Goal: Task Accomplishment & Management: Manage account settings

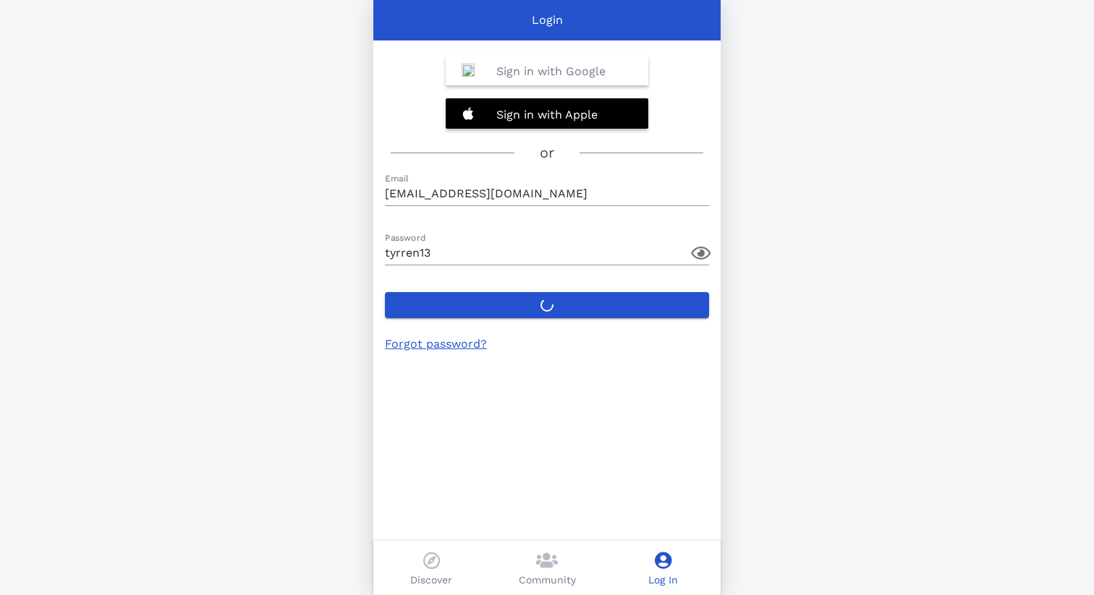
click at [532, 307] on label "Login" at bounding box center [547, 305] width 324 height 26
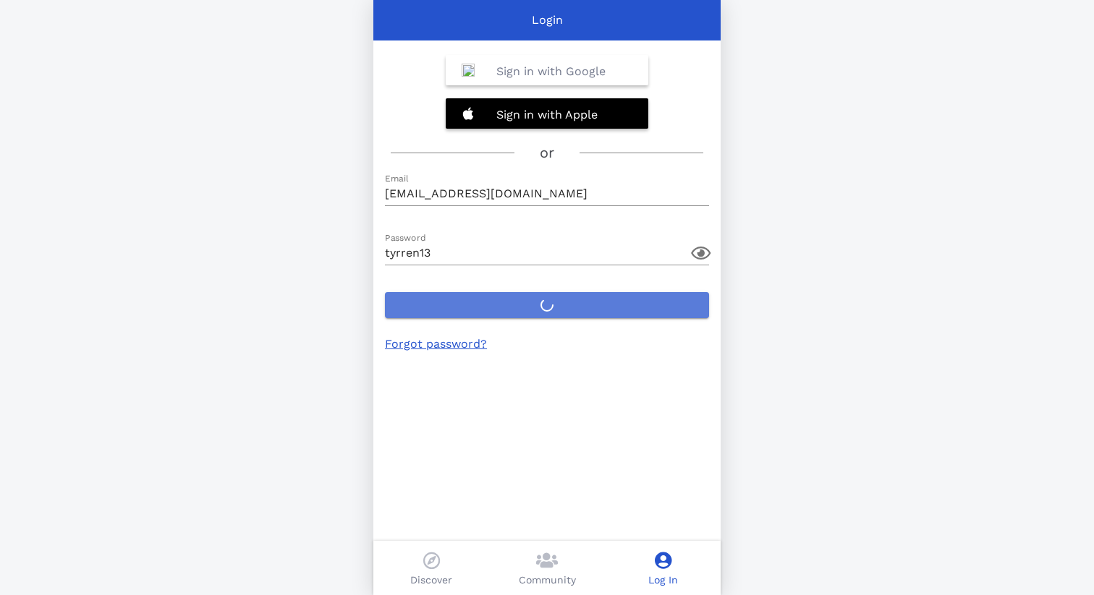
click at [532, 307] on button "Login" at bounding box center [547, 305] width 324 height 26
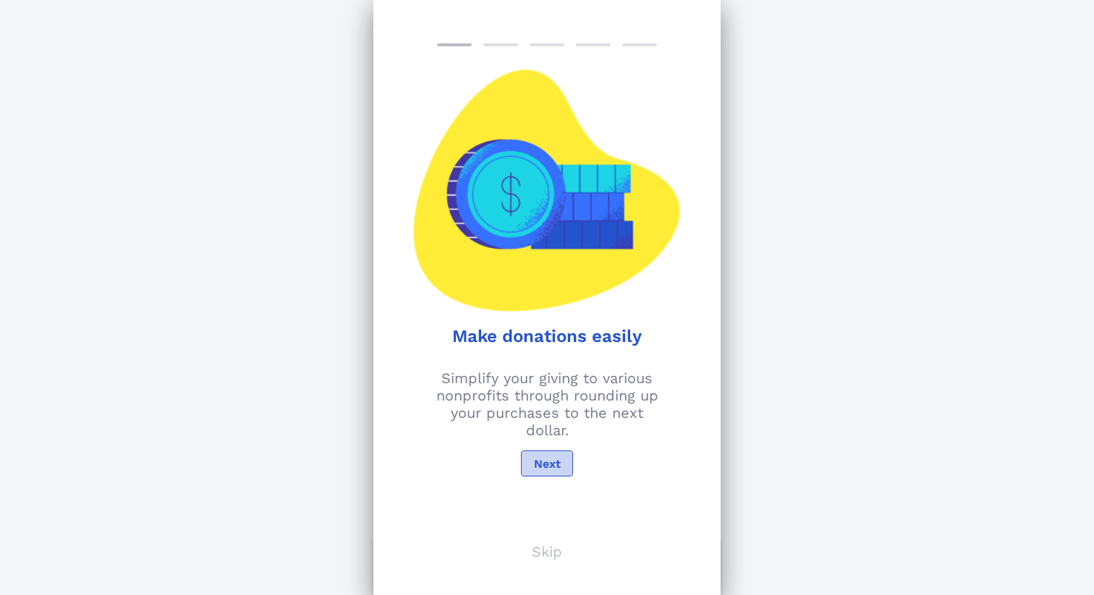
type input "[EMAIL_ADDRESS][DOMAIN_NAME]"
click at [553, 552] on p "Skip" at bounding box center [547, 551] width 30 height 17
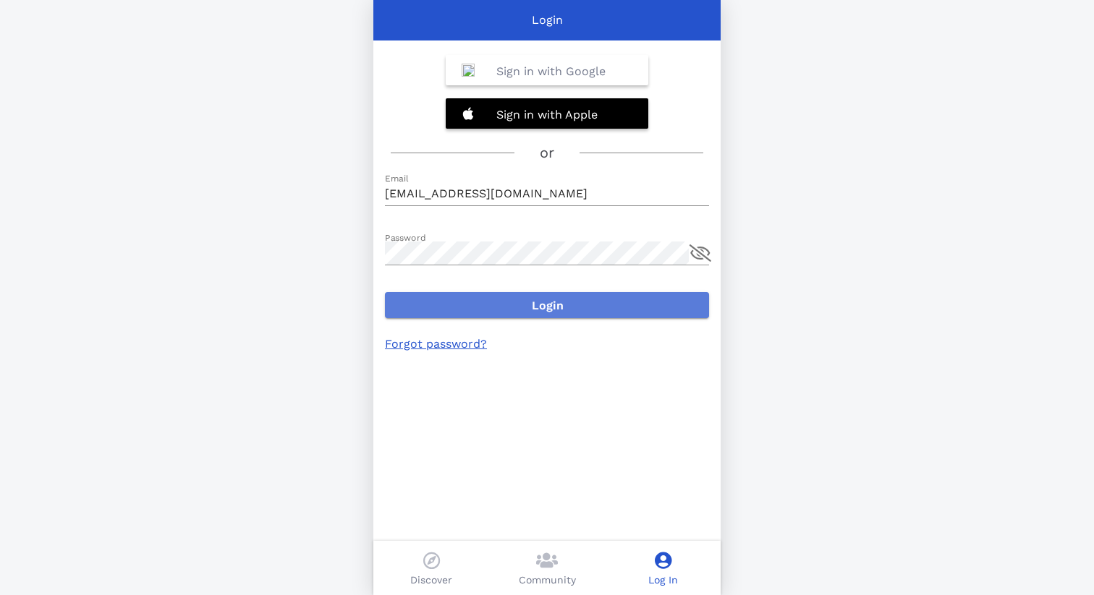
click at [561, 301] on span "Login" at bounding box center [546, 306] width 301 height 14
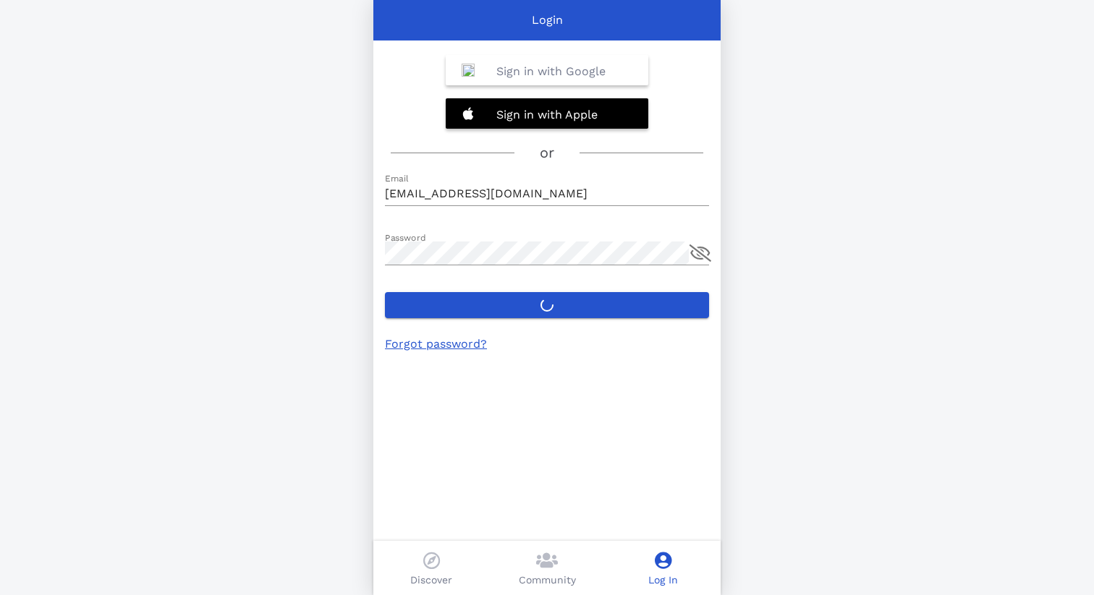
click at [543, 77] on b "Sign in with Google" at bounding box center [550, 71] width 109 height 14
